Goal: Task Accomplishment & Management: Manage account settings

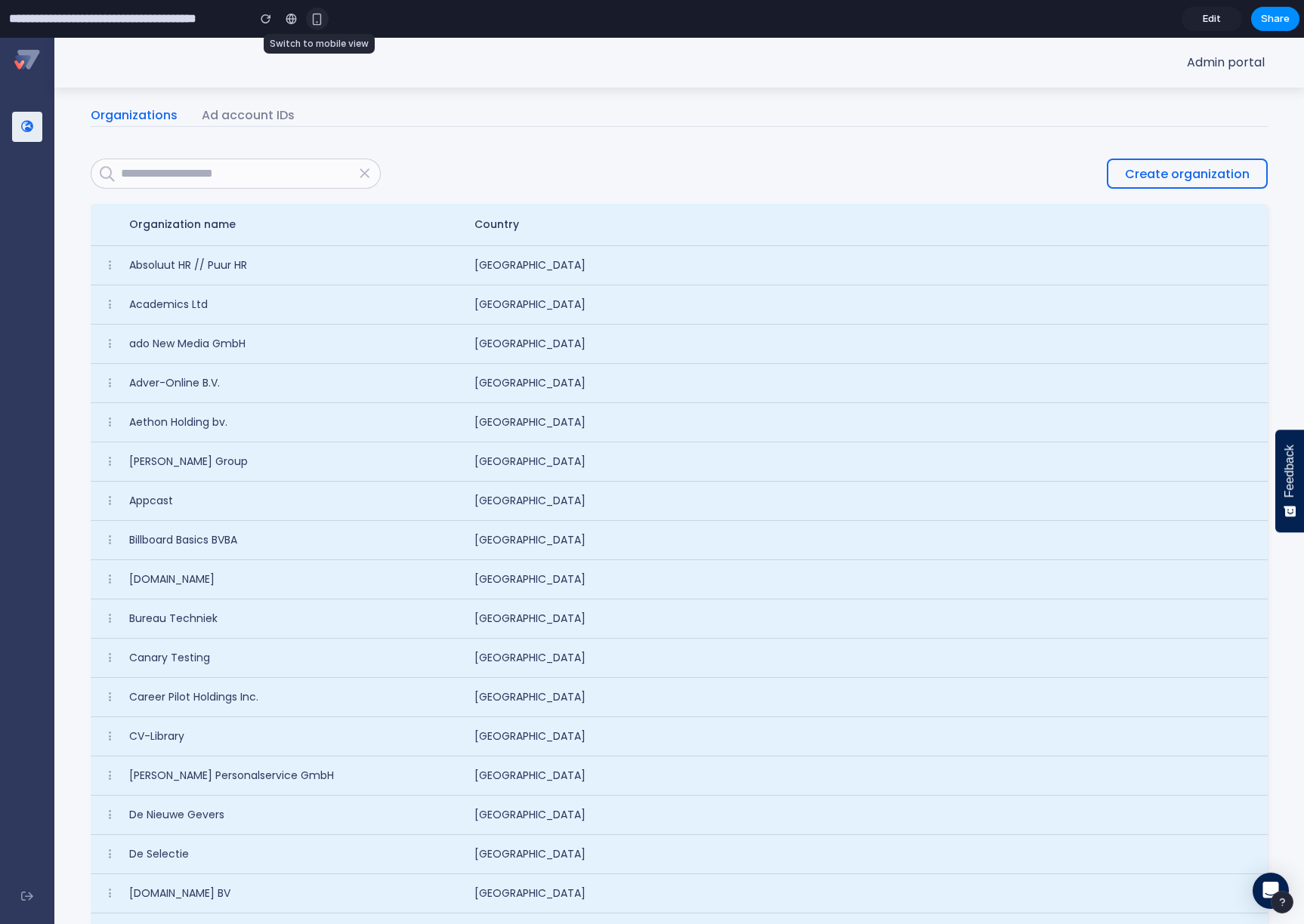
click at [313, 19] on div "button" at bounding box center [317, 19] width 13 height 13
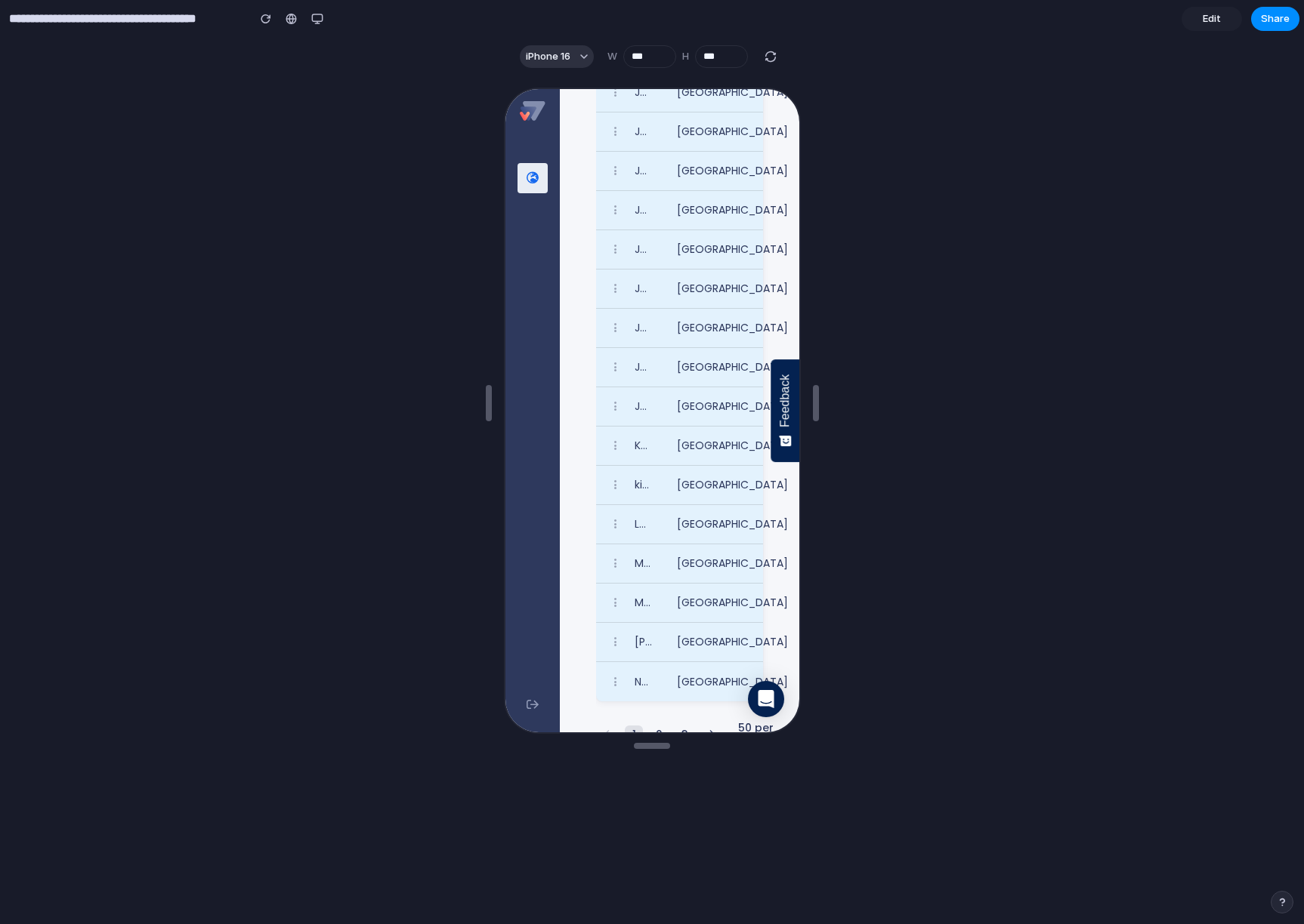
scroll to position [1628, 0]
click at [657, 699] on span "2" at bounding box center [657, 695] width 7 height 16
drag, startPoint x: 657, startPoint y: 699, endPoint x: 716, endPoint y: 442, distance: 263.7
click at [657, 698] on span "2" at bounding box center [657, 695] width 7 height 16
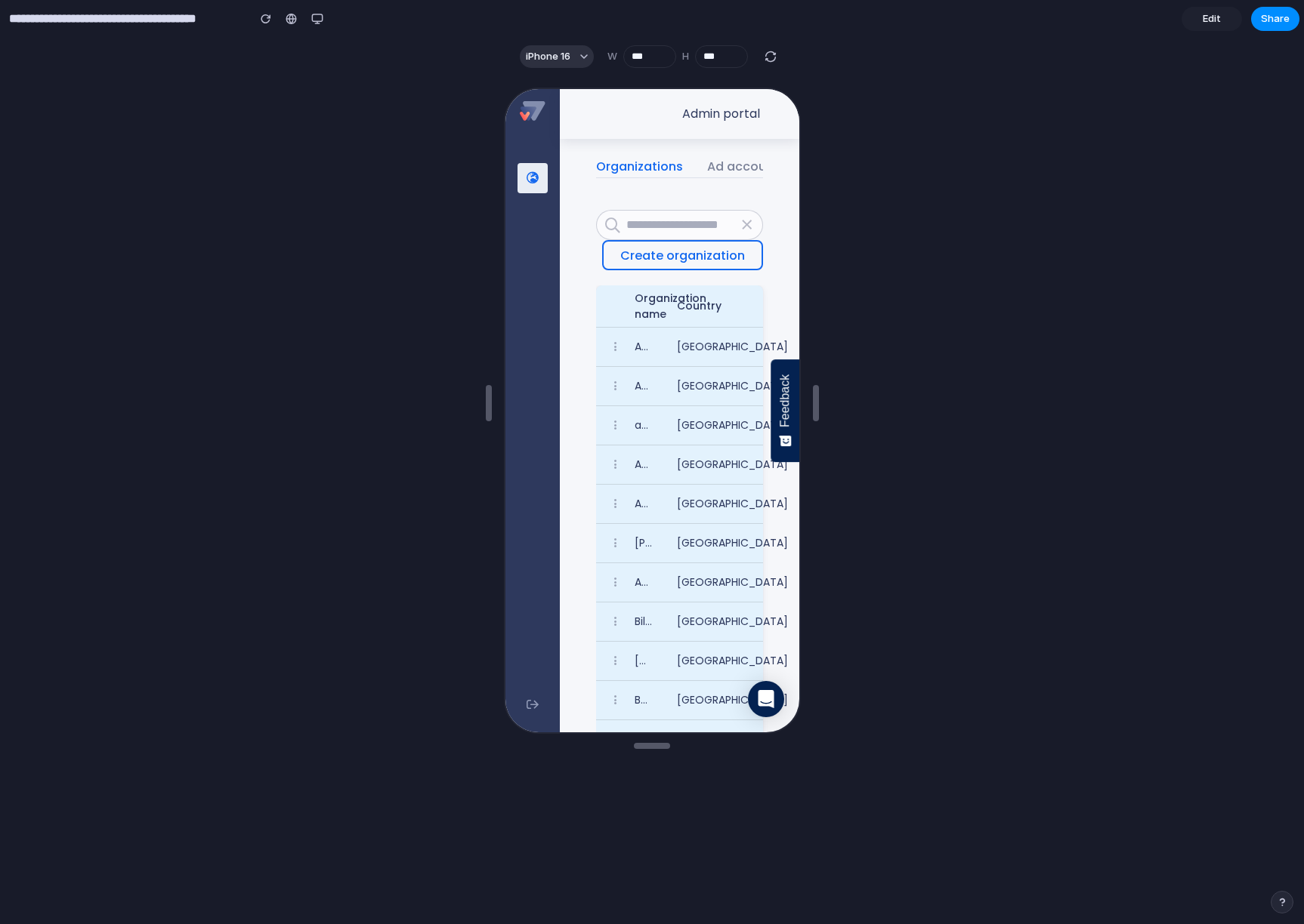
scroll to position [30, 0]
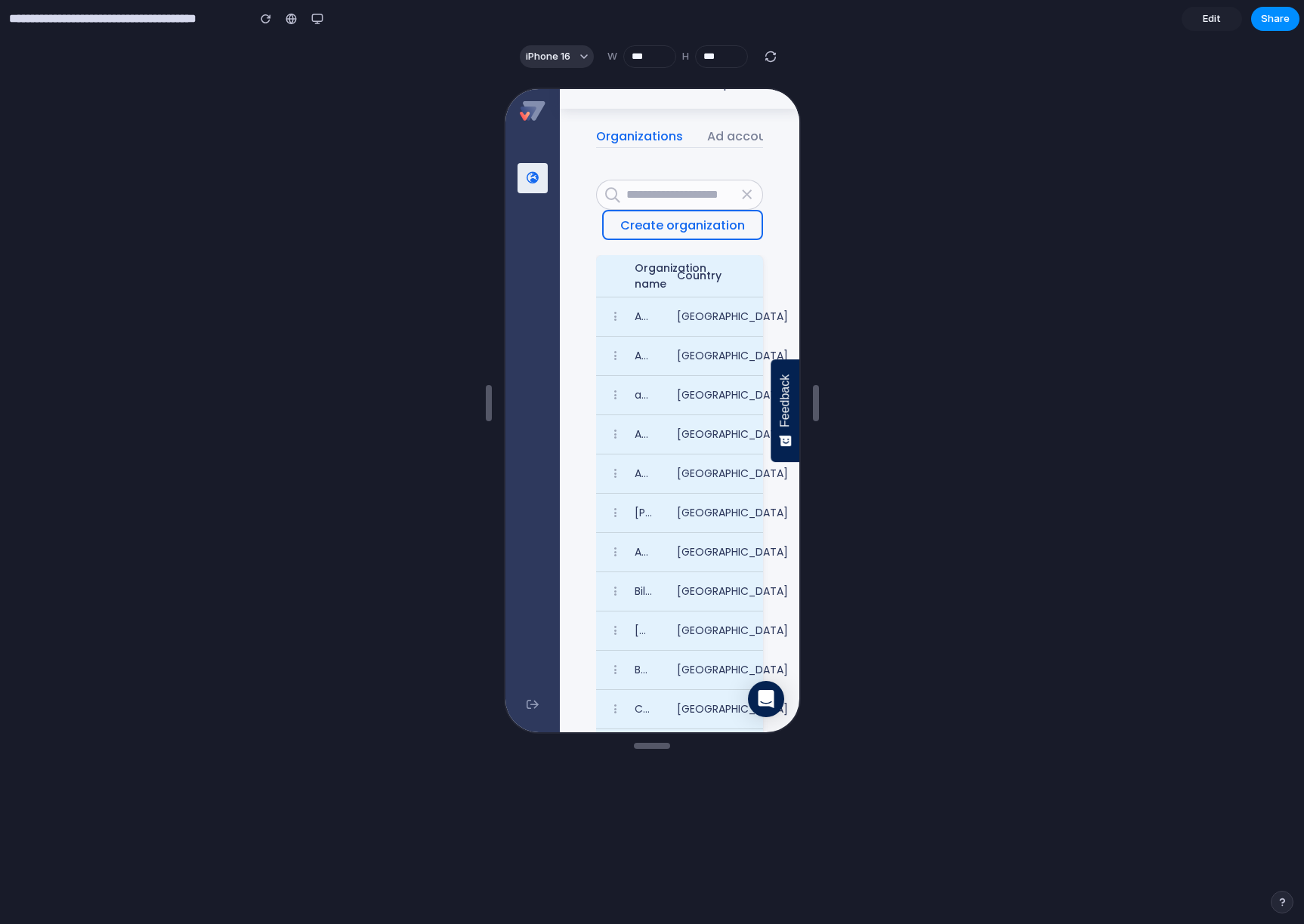
click at [1212, 20] on span "Edit" at bounding box center [1211, 19] width 19 height 15
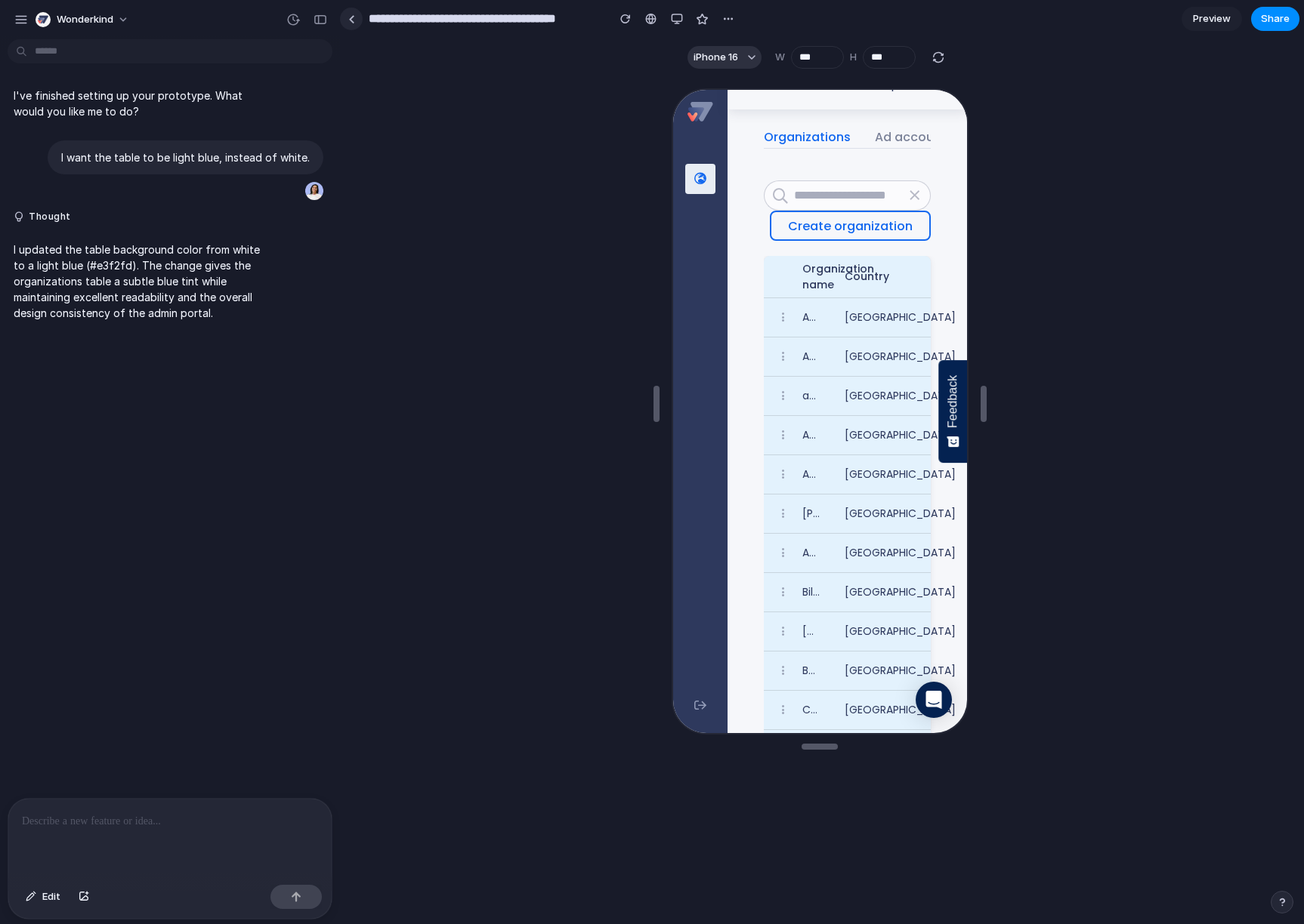
click at [351, 25] on link at bounding box center [351, 19] width 23 height 23
